Goal: Task Accomplishment & Management: Manage account settings

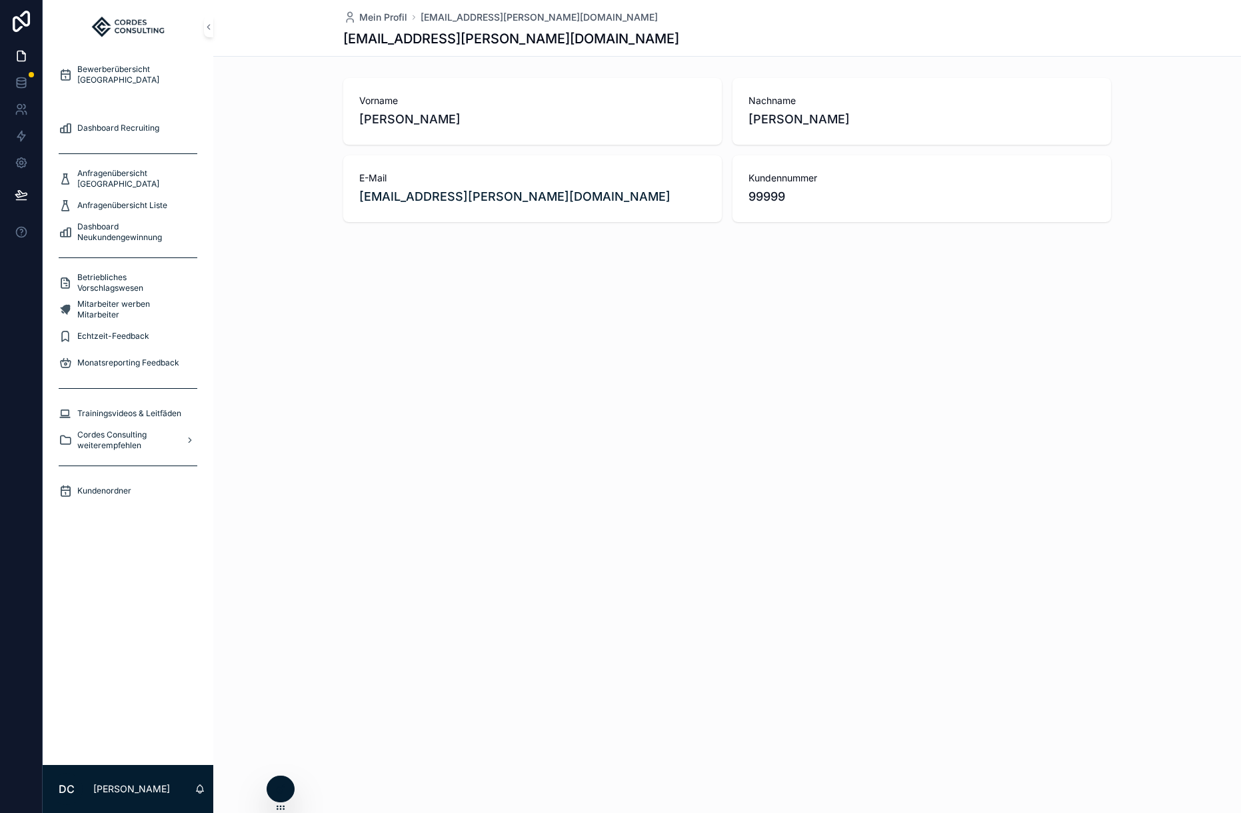
click at [115, 97] on span "Bewerberübersicht Liste" at bounding box center [123, 101] width 93 height 11
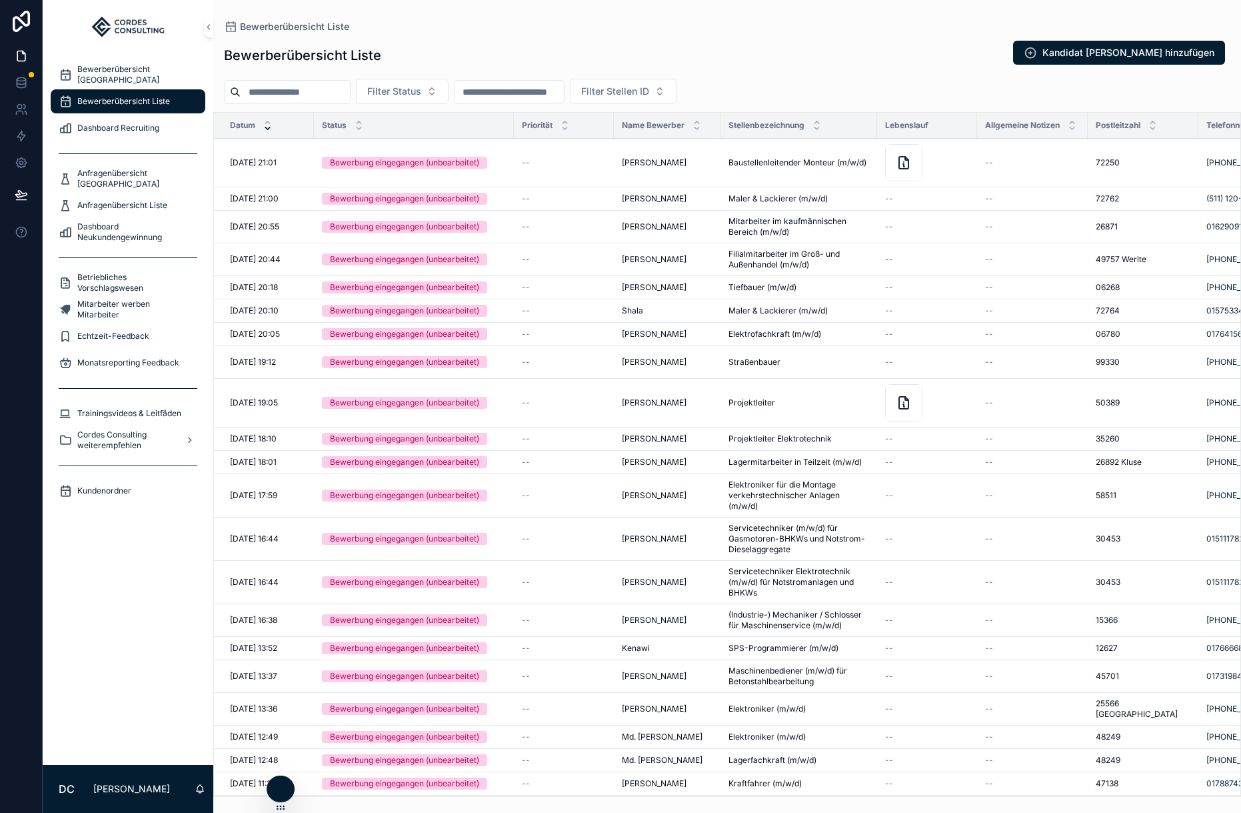
click at [526, 153] on td "--" at bounding box center [564, 163] width 100 height 49
click at [528, 162] on span "--" at bounding box center [526, 162] width 8 height 11
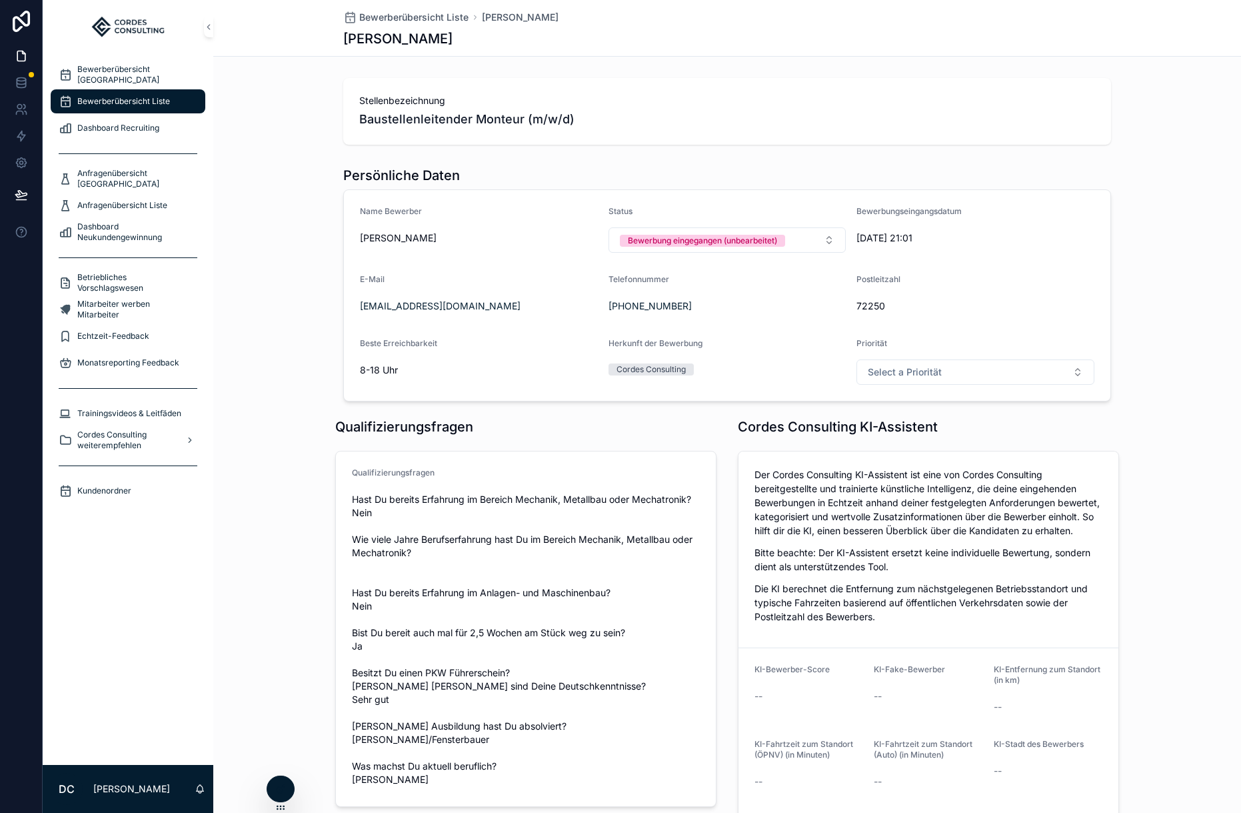
click at [955, 356] on div "Priorität Select a Priorität" at bounding box center [976, 361] width 238 height 47
click at [949, 370] on button "Select a Priorität" at bounding box center [976, 371] width 238 height 25
click at [1155, 339] on div "Name Bewerber [PERSON_NAME] Status Bewerbung eingegangen (unbearbeitet) Bewerbu…" at bounding box center [727, 295] width 1028 height 223
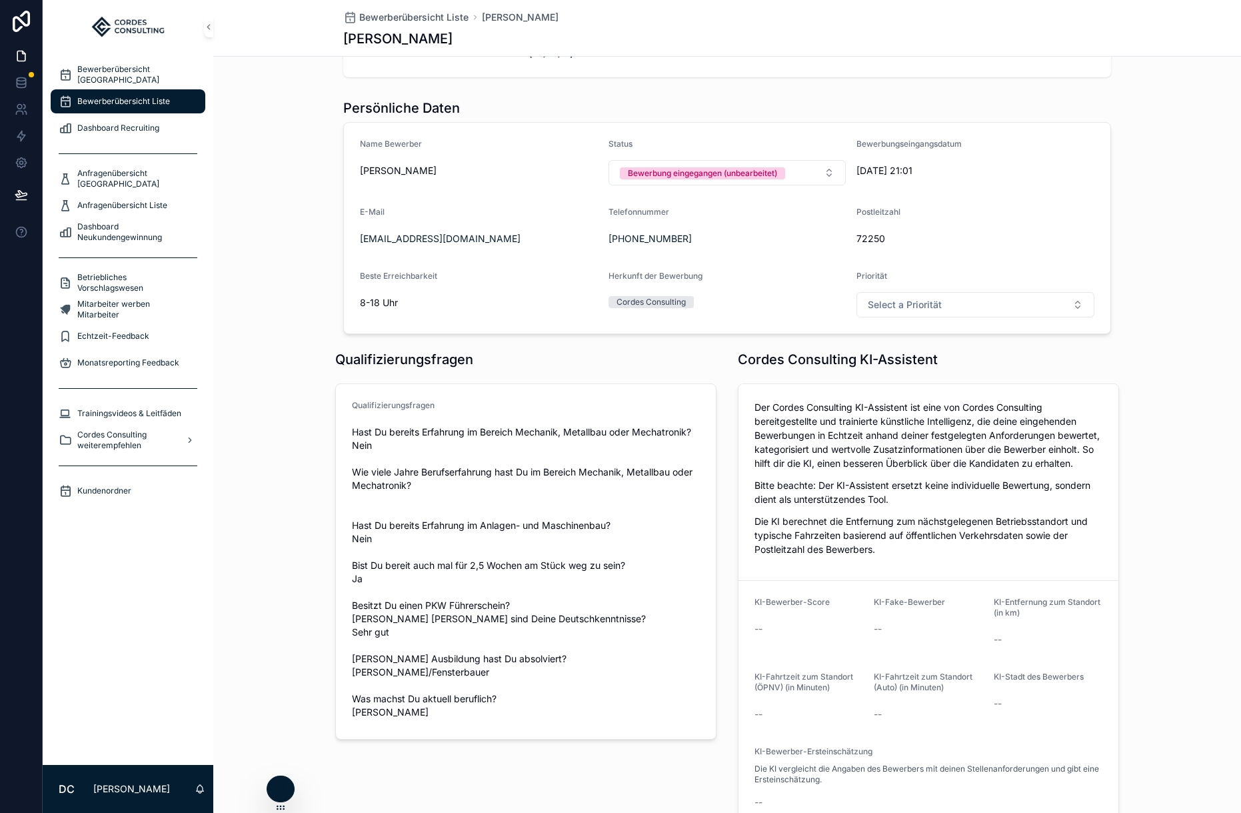
scroll to position [72, 0]
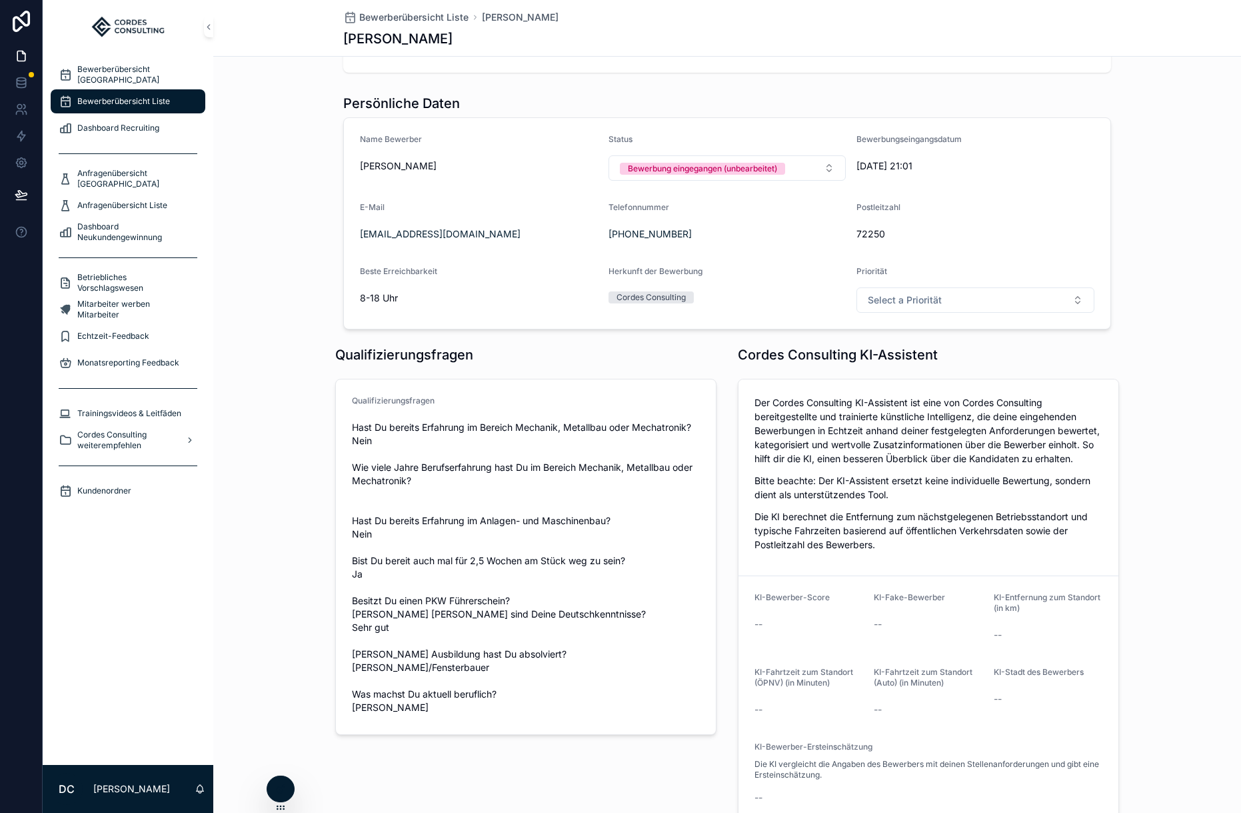
drag, startPoint x: 958, startPoint y: 302, endPoint x: 954, endPoint y: 313, distance: 11.4
click at [957, 302] on button "Select a Priorität" at bounding box center [976, 299] width 238 height 25
click at [930, 353] on div "A" at bounding box center [975, 353] width 185 height 20
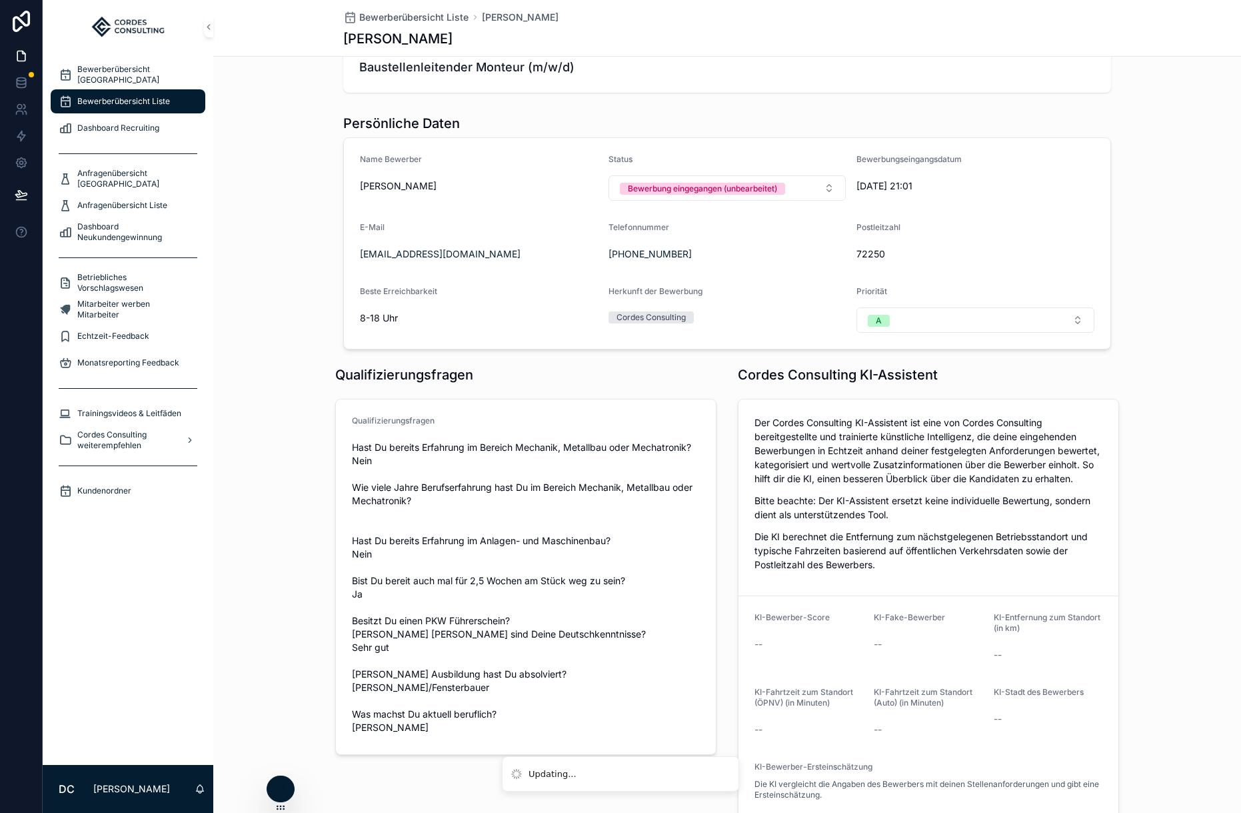
scroll to position [46, 0]
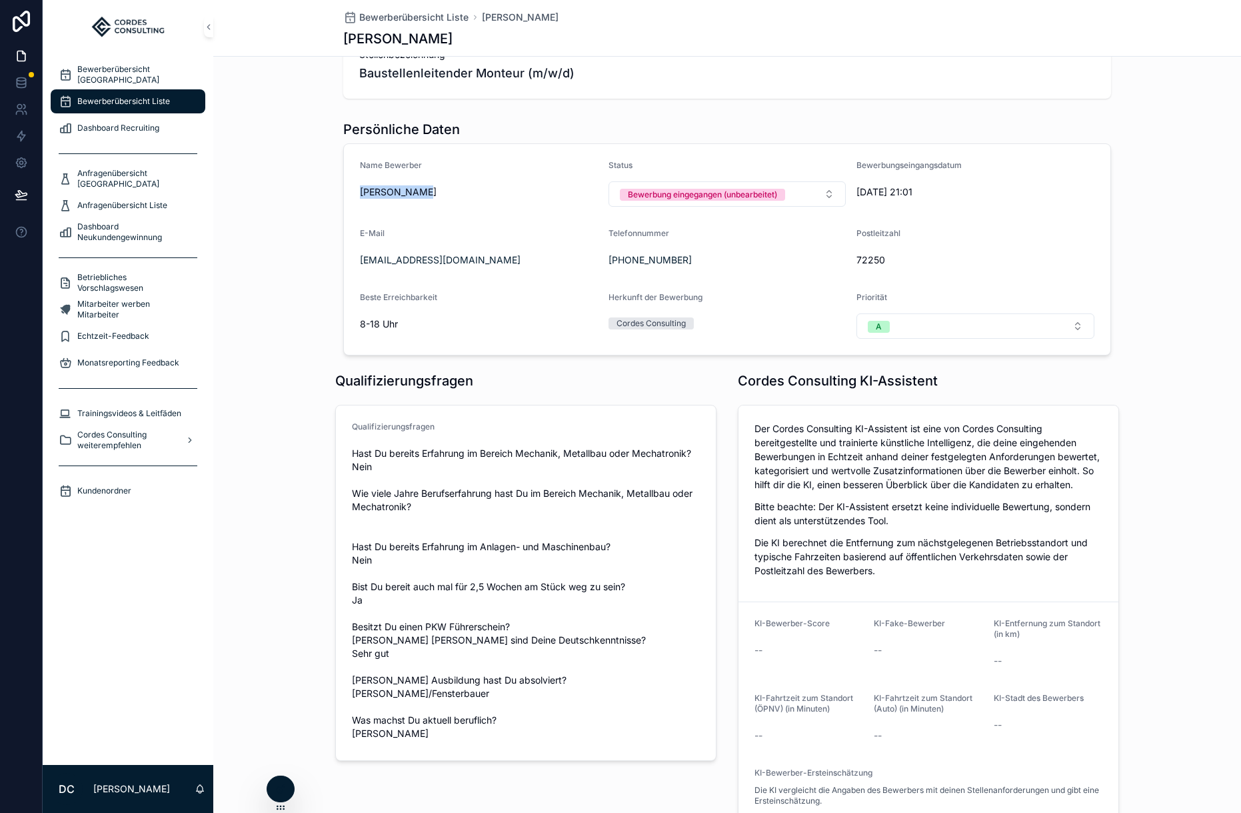
click at [431, 193] on form "Name Bewerber [PERSON_NAME] Status Bewerbung eingegangen (unbearbeitet) Bewerbu…" at bounding box center [727, 249] width 767 height 211
click at [92, 105] on span "Bewerberübersicht Liste" at bounding box center [123, 101] width 93 height 11
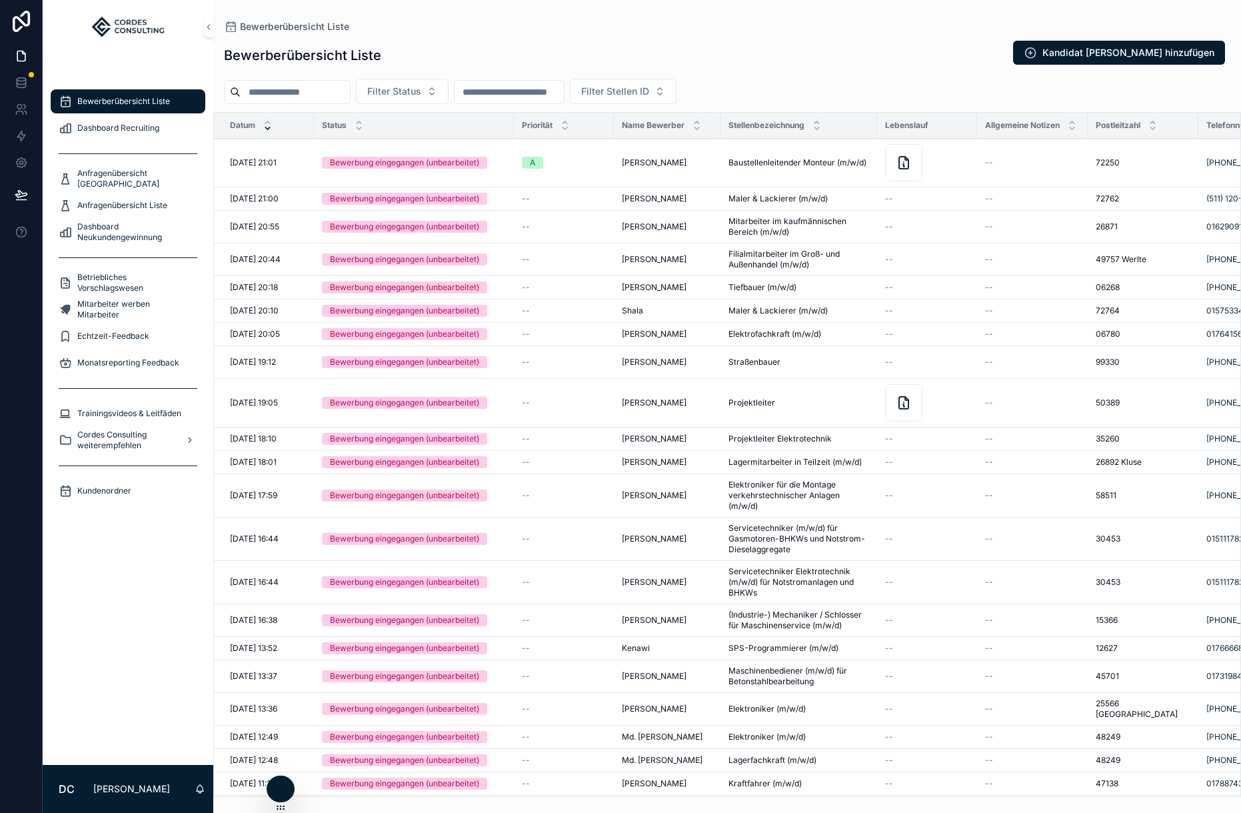
click at [114, 69] on span "Bewerberübersicht [GEOGRAPHIC_DATA]" at bounding box center [134, 74] width 115 height 21
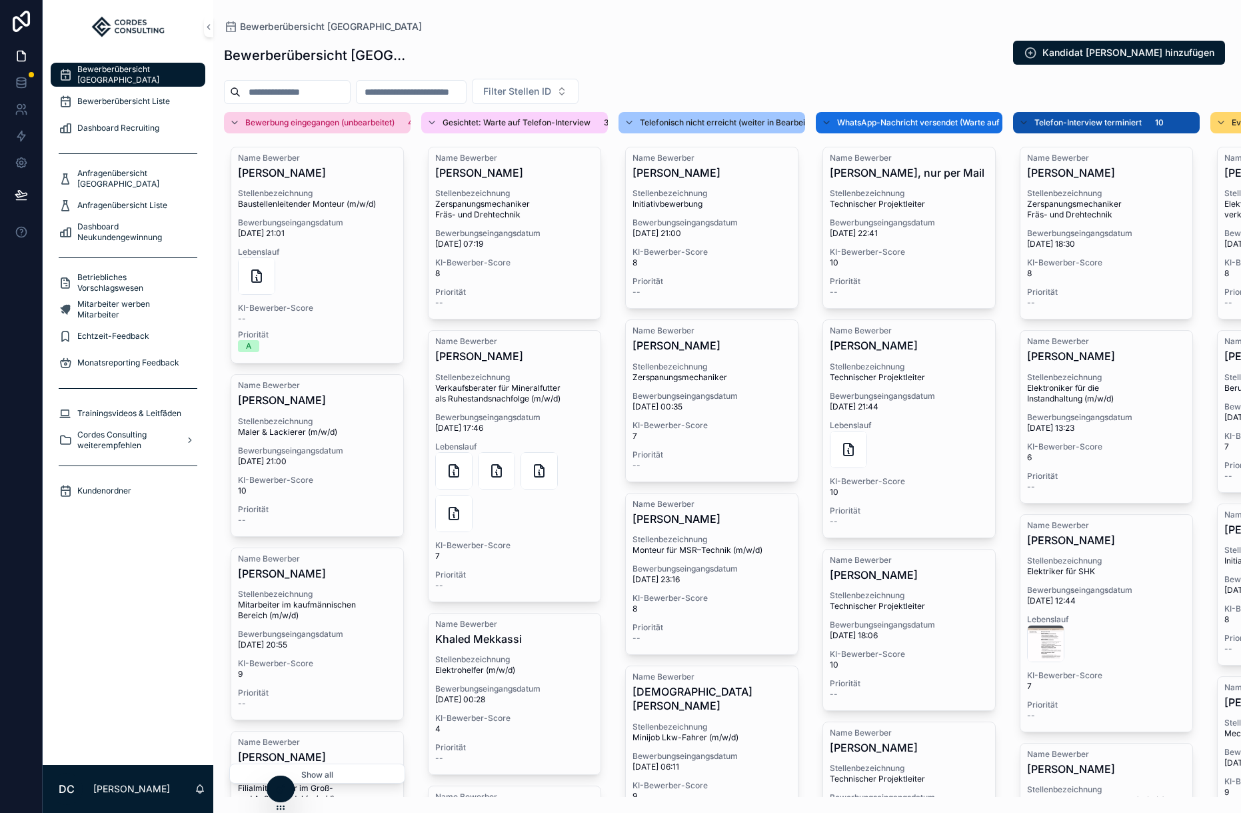
scroll to position [1, 0]
click at [254, 348] on span "A" at bounding box center [248, 345] width 21 height 12
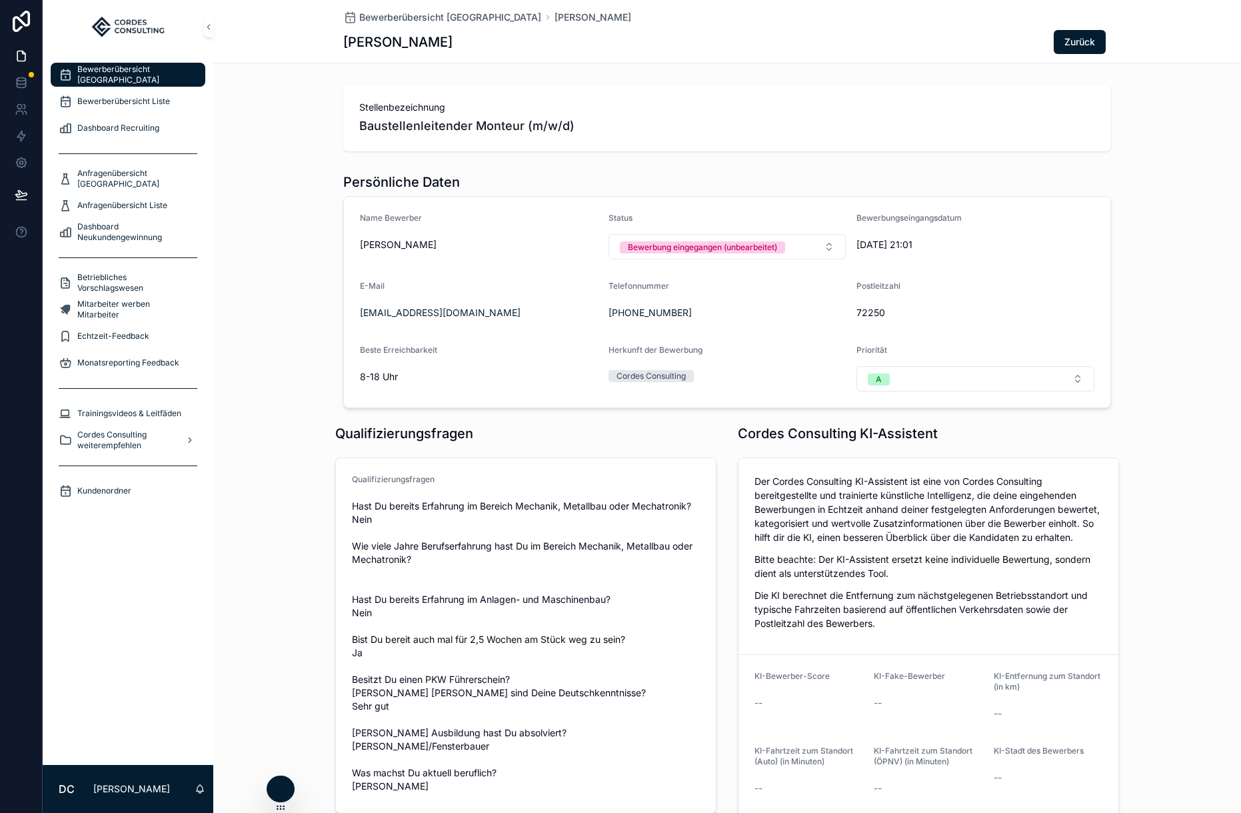
click at [922, 383] on button "A" at bounding box center [976, 378] width 238 height 25
drag, startPoint x: 921, startPoint y: 429, endPoint x: 930, endPoint y: 431, distance: 8.8
click at [921, 429] on span "None" at bounding box center [907, 432] width 36 height 12
click at [119, 88] on div "Bewerberübersicht Liste" at bounding box center [128, 101] width 171 height 27
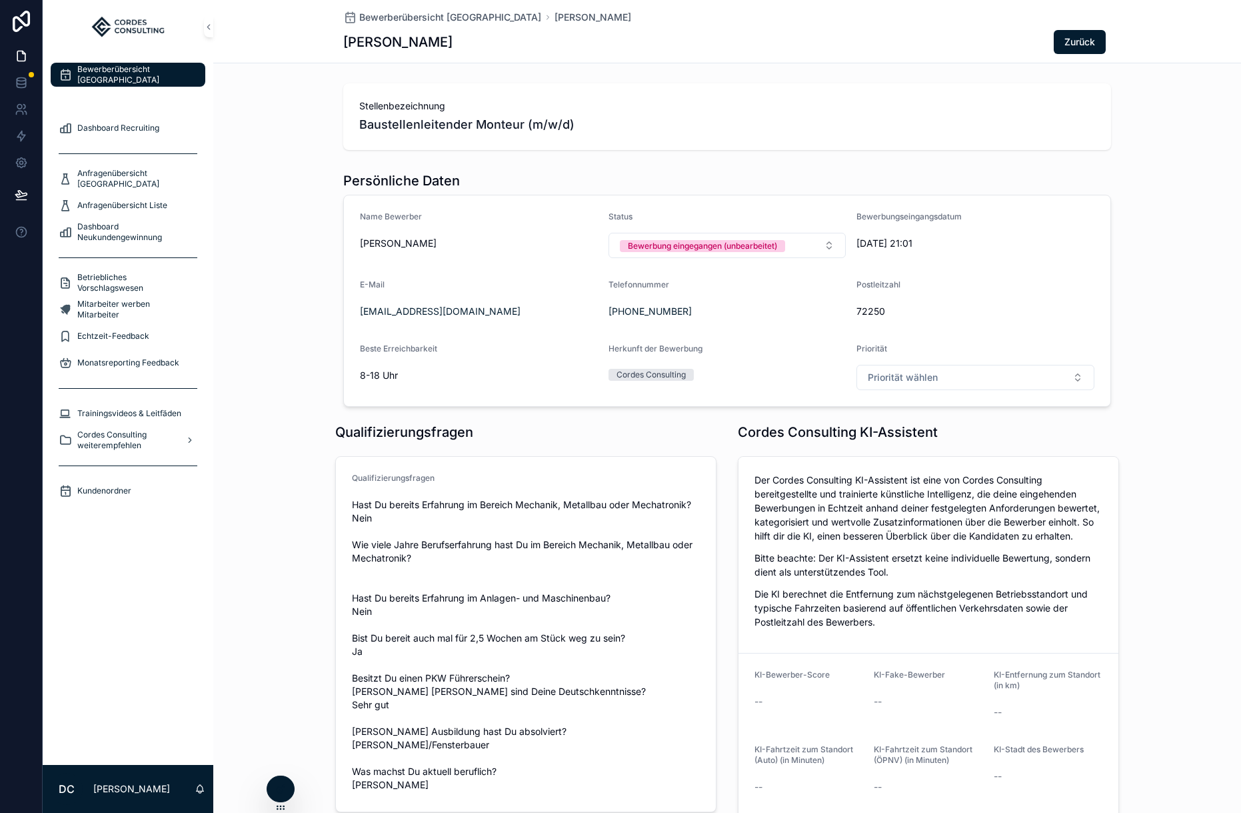
click at [115, 96] on span "Bewerberübersicht Liste" at bounding box center [123, 101] width 93 height 11
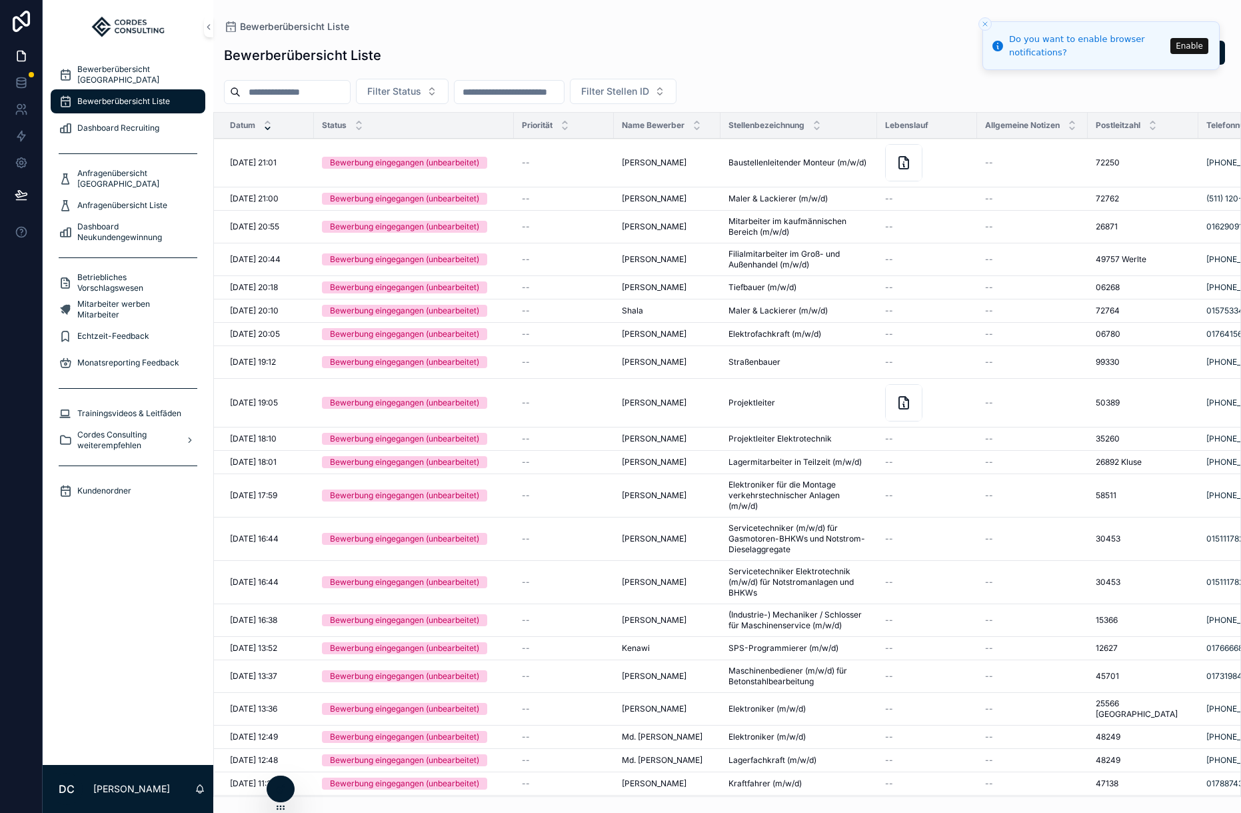
click at [511, 159] on td "Bewerbung eingegangen (unbearbeitet)" at bounding box center [414, 163] width 200 height 49
click at [515, 157] on td "--" at bounding box center [564, 163] width 100 height 49
click at [455, 164] on div "Bewerbung eingegangen (unbearbeitet)" at bounding box center [404, 163] width 149 height 12
